Goal: Find specific page/section: Find specific page/section

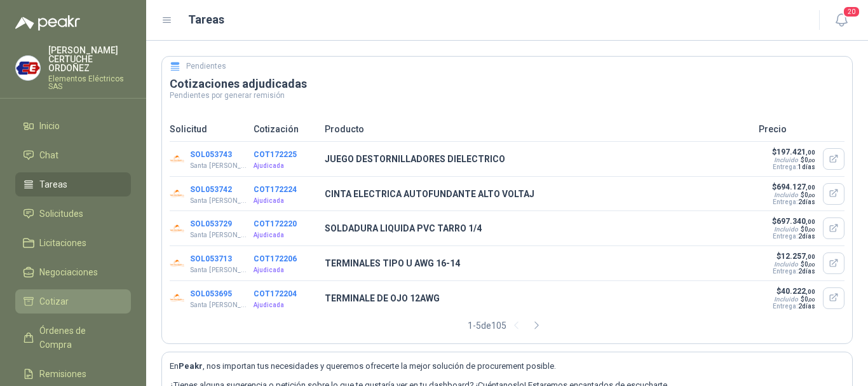
click at [55, 292] on link "Cotizar" at bounding box center [73, 301] width 116 height 24
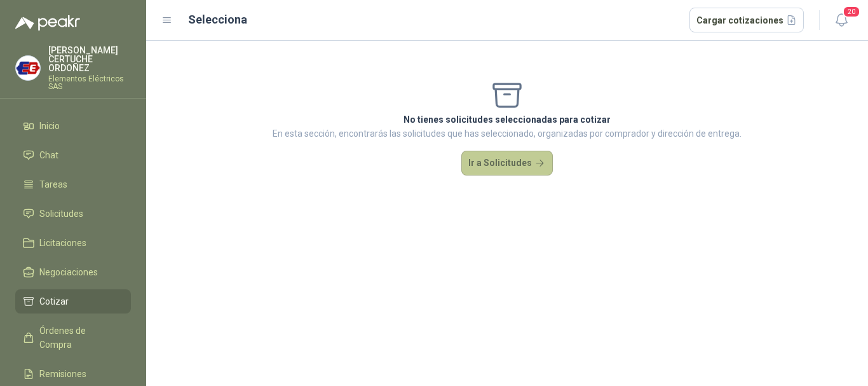
click at [477, 162] on button "Ir a Solicitudes" at bounding box center [507, 163] width 92 height 25
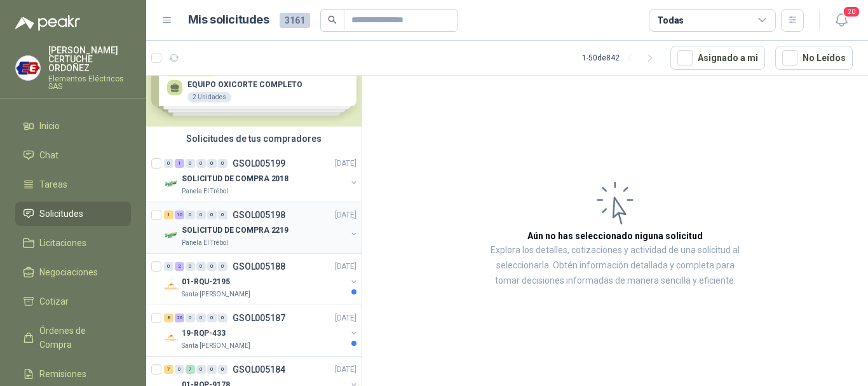
scroll to position [64, 0]
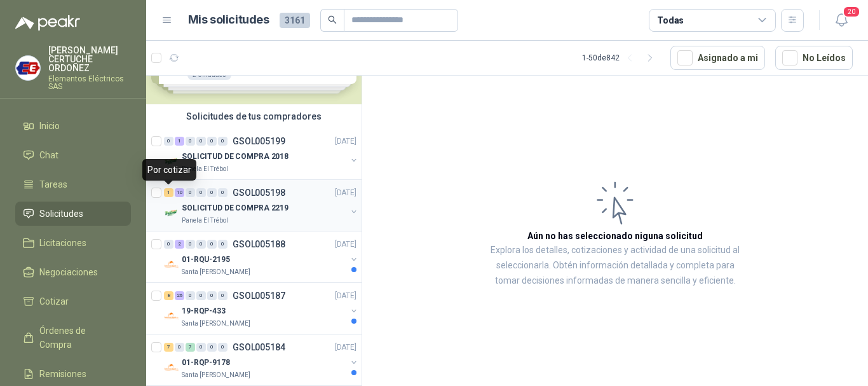
click at [168, 193] on div "1" at bounding box center [169, 192] width 10 height 9
